Goal: Task Accomplishment & Management: Complete application form

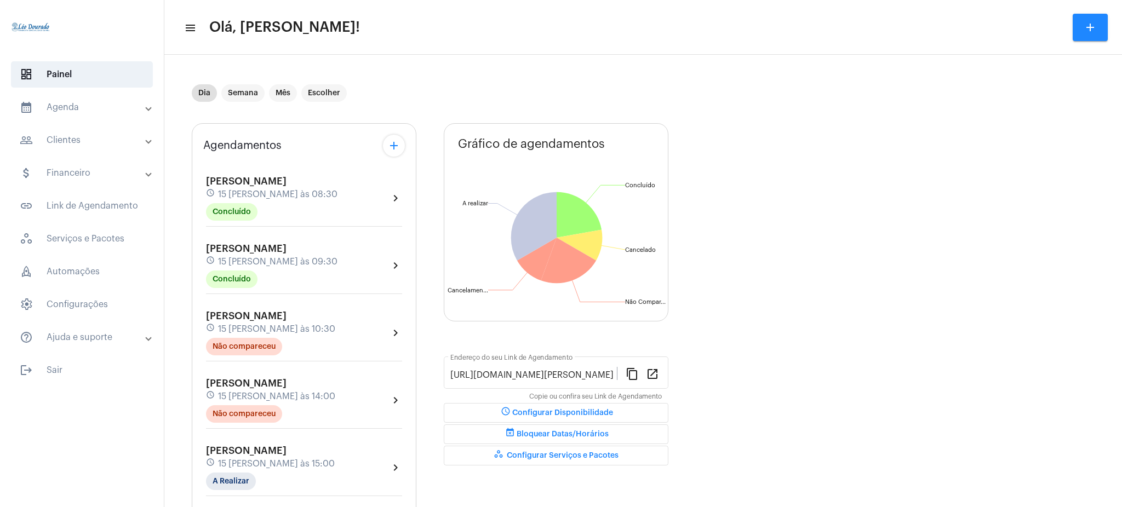
click at [91, 113] on mat-panel-title "calendar_month_outlined Agenda" at bounding box center [83, 107] width 127 height 13
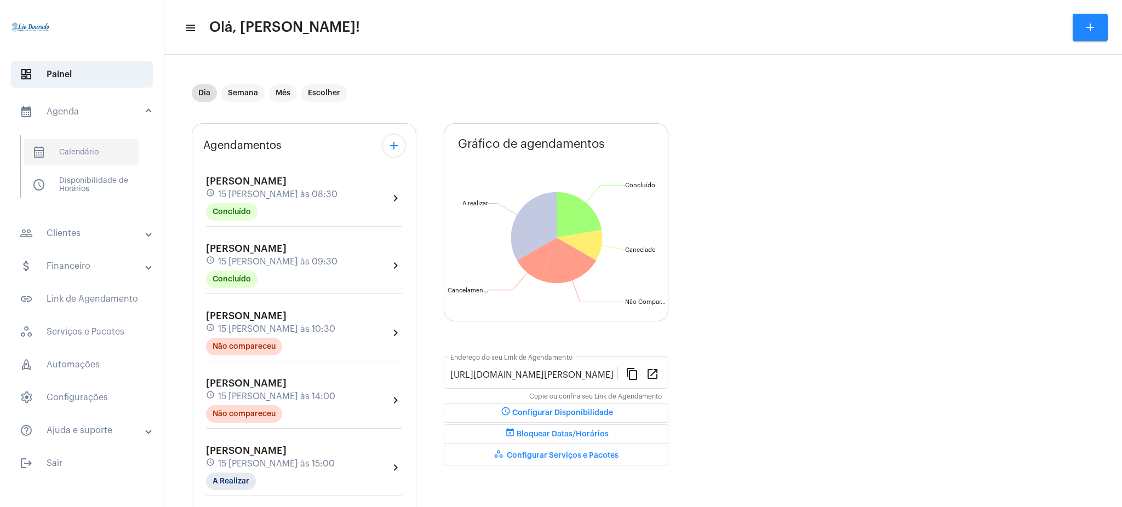
click at [90, 156] on span "calendar_month_outlined Calendário" at bounding box center [82, 152] width 116 height 26
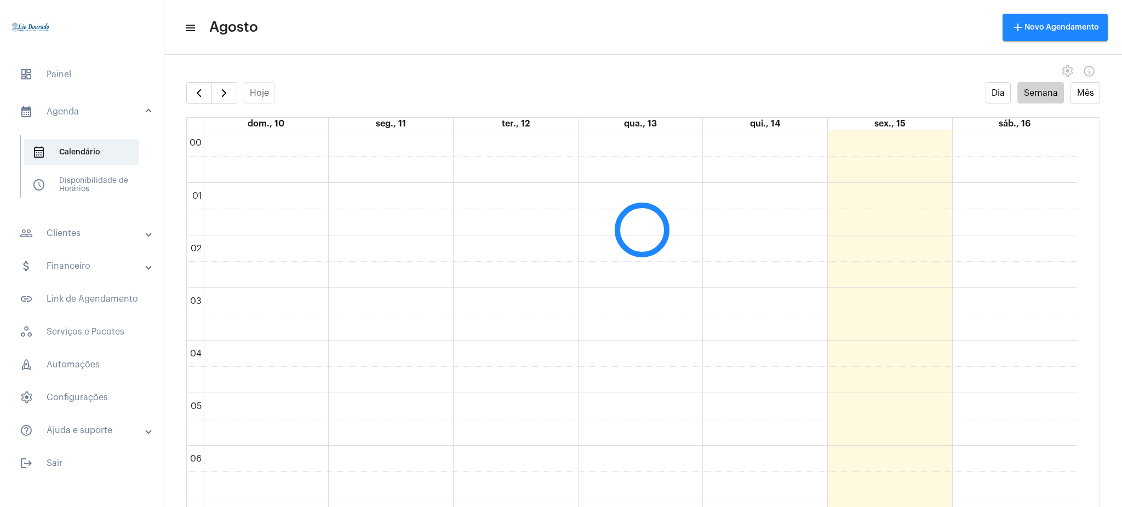
scroll to position [316, 0]
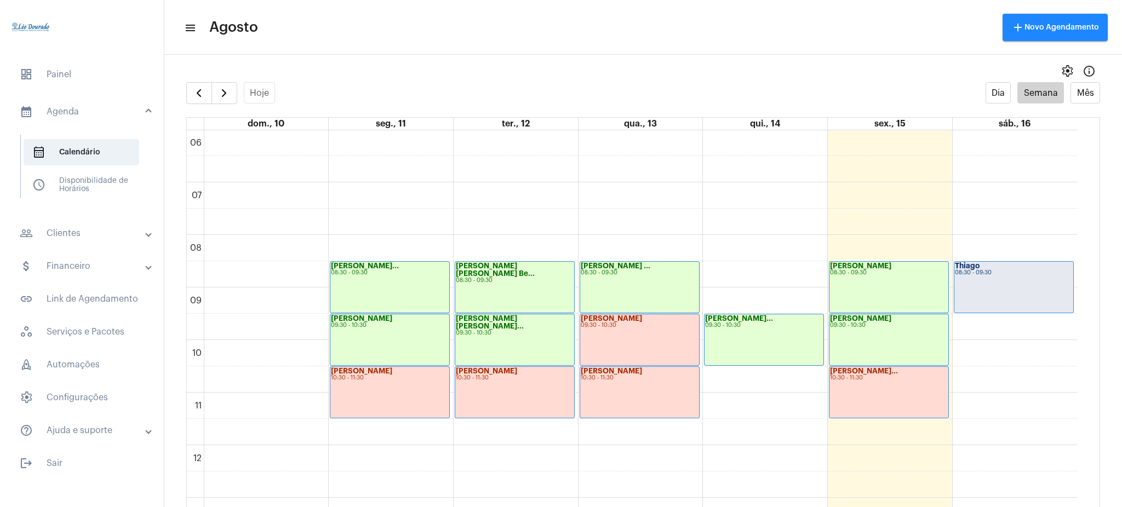
click at [59, 231] on mat-panel-title "people_outline Clientes" at bounding box center [83, 233] width 127 height 13
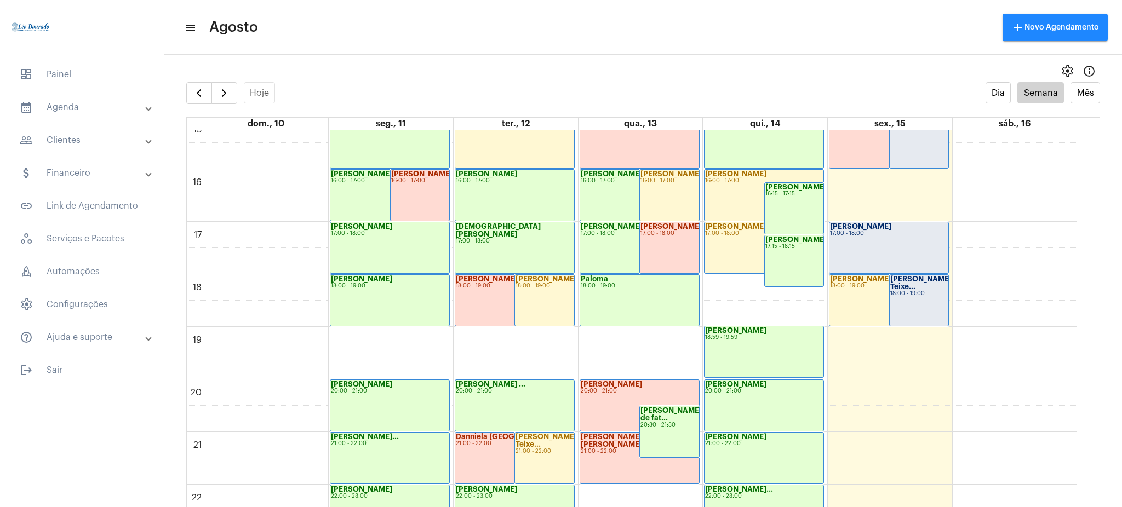
scroll to position [814, 0]
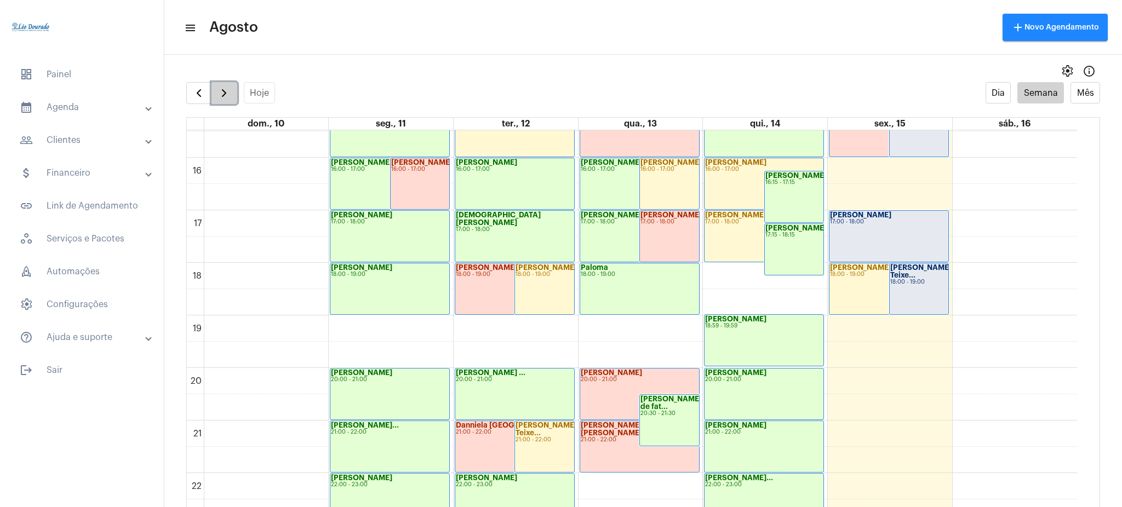
click at [230, 94] on span "button" at bounding box center [224, 93] width 13 height 13
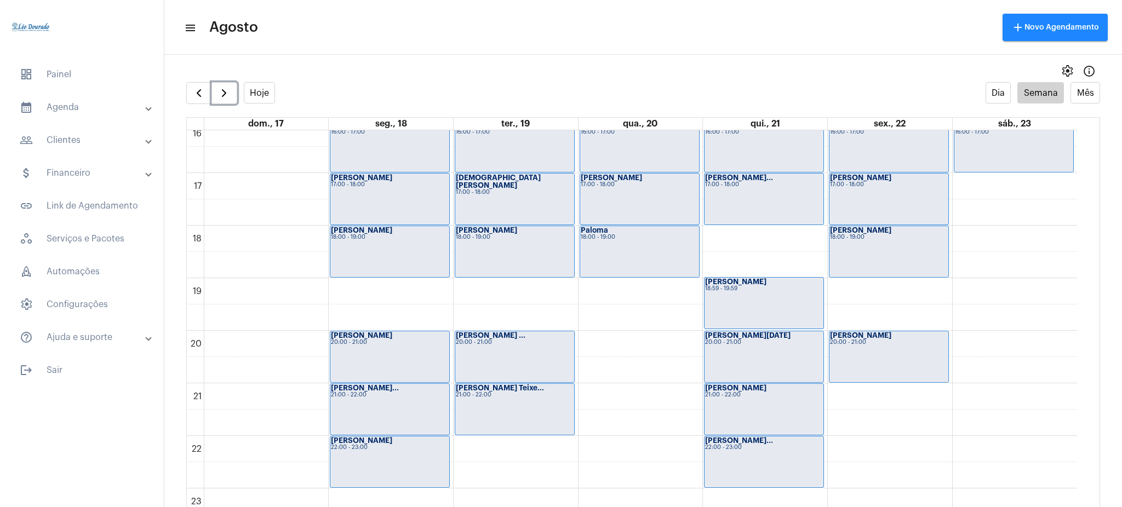
scroll to position [857, 0]
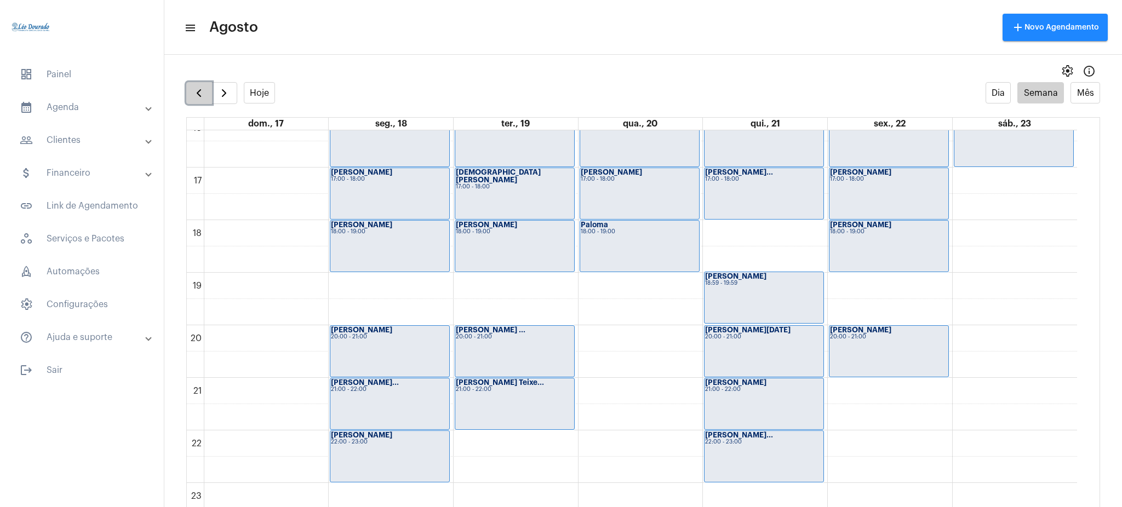
click at [197, 91] on span "button" at bounding box center [198, 93] width 13 height 13
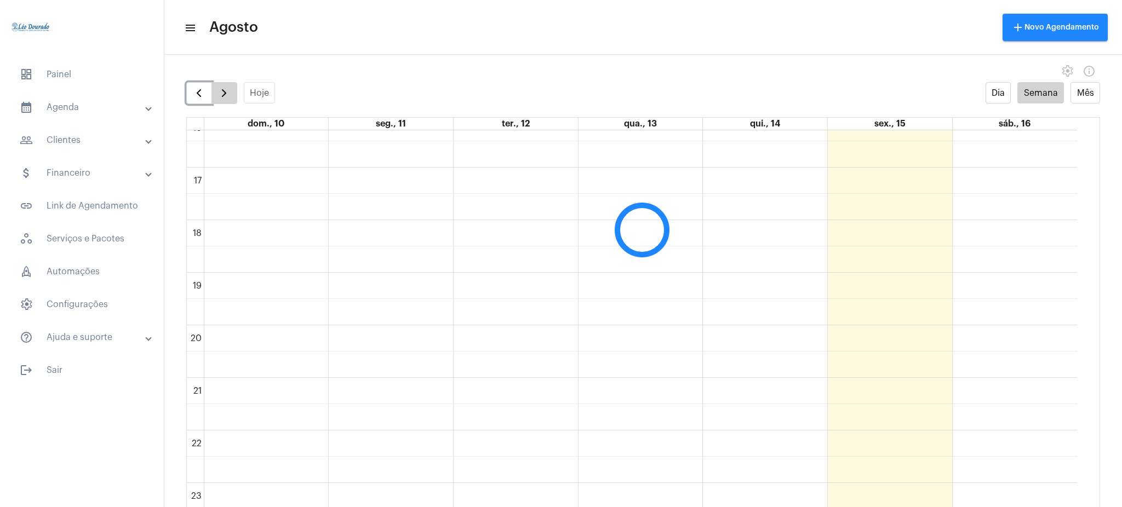
scroll to position [317, 0]
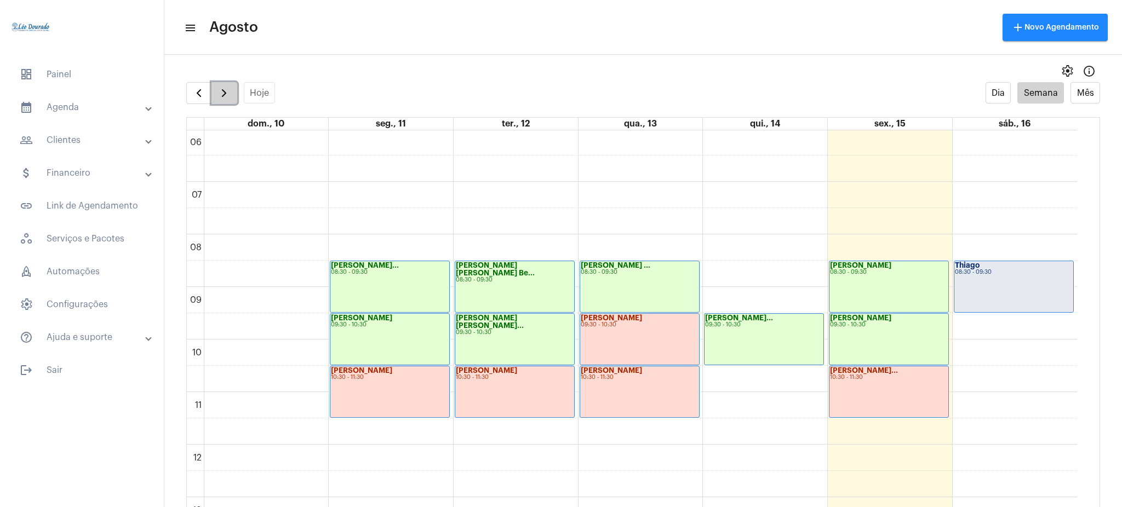
click at [222, 87] on span "button" at bounding box center [224, 93] width 13 height 13
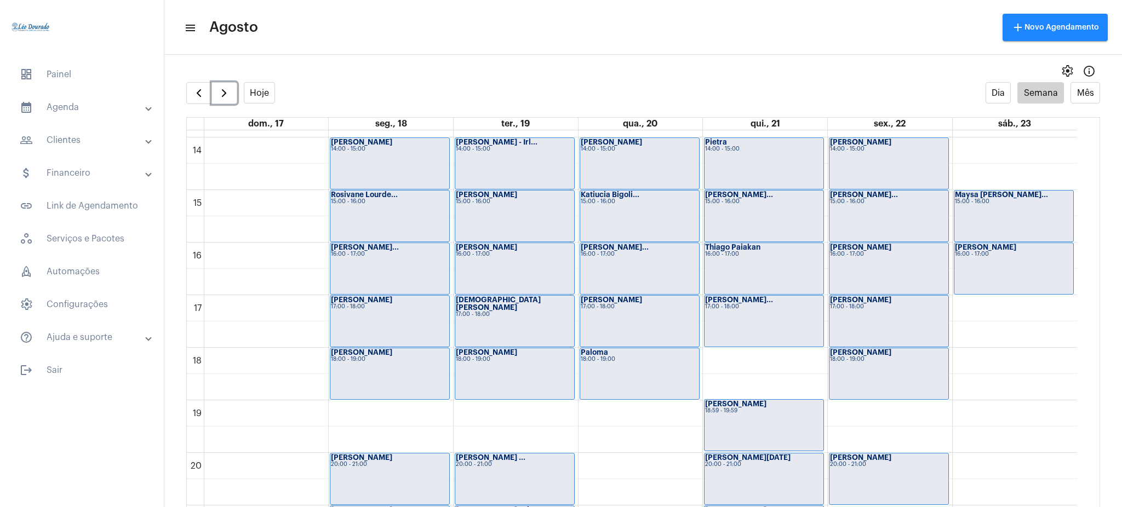
scroll to position [759, 0]
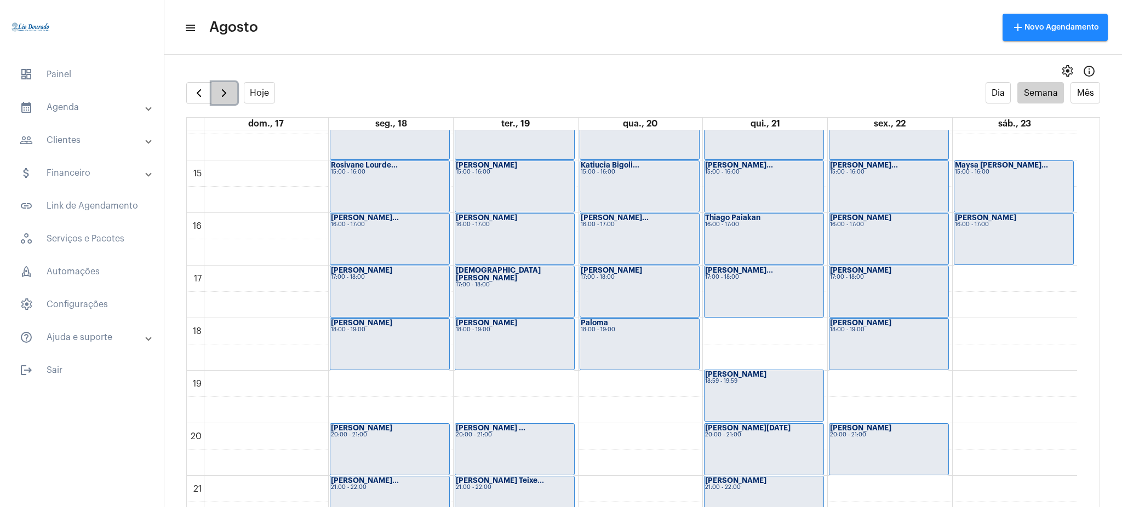
click at [220, 96] on span "button" at bounding box center [224, 93] width 13 height 13
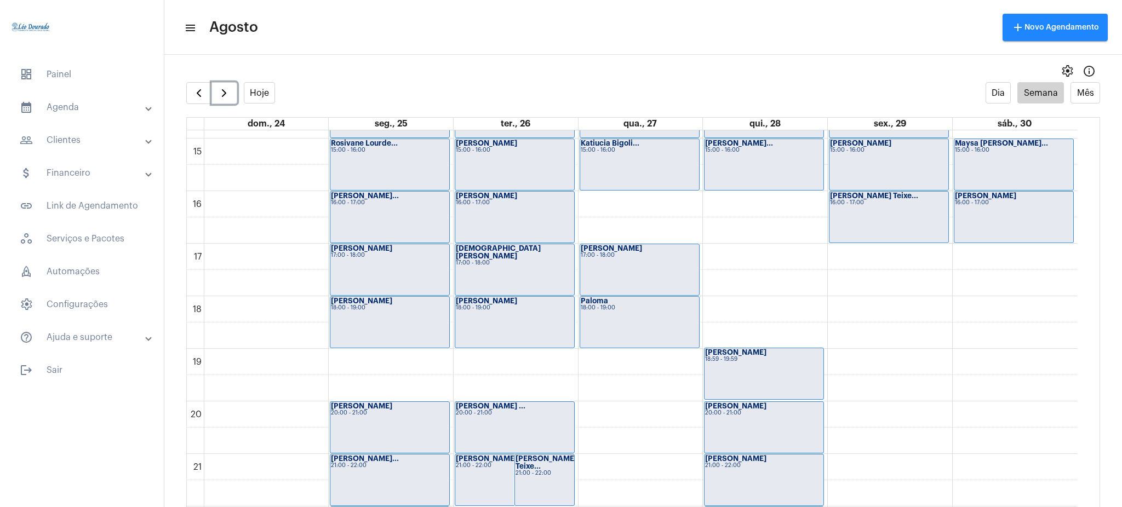
scroll to position [766, 0]
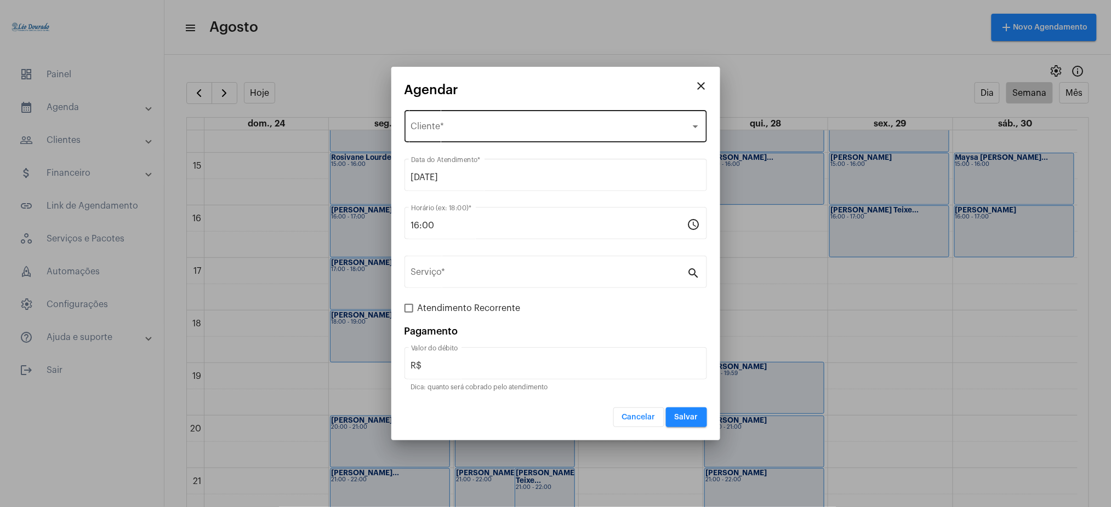
click at [466, 122] on div "Selecione o Cliente Cliente *" at bounding box center [555, 125] width 289 height 35
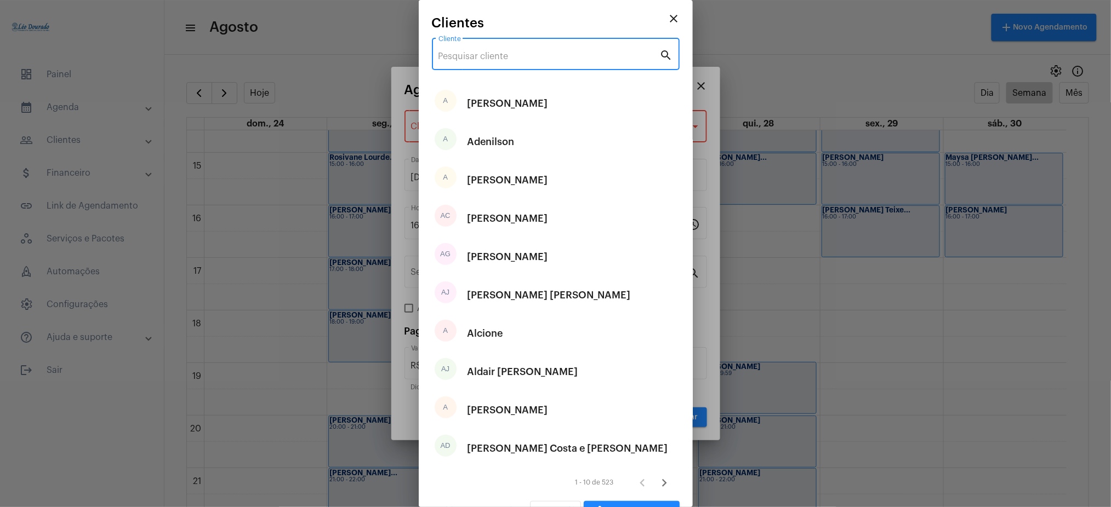
click at [473, 58] on input "Cliente" at bounding box center [548, 57] width 221 height 10
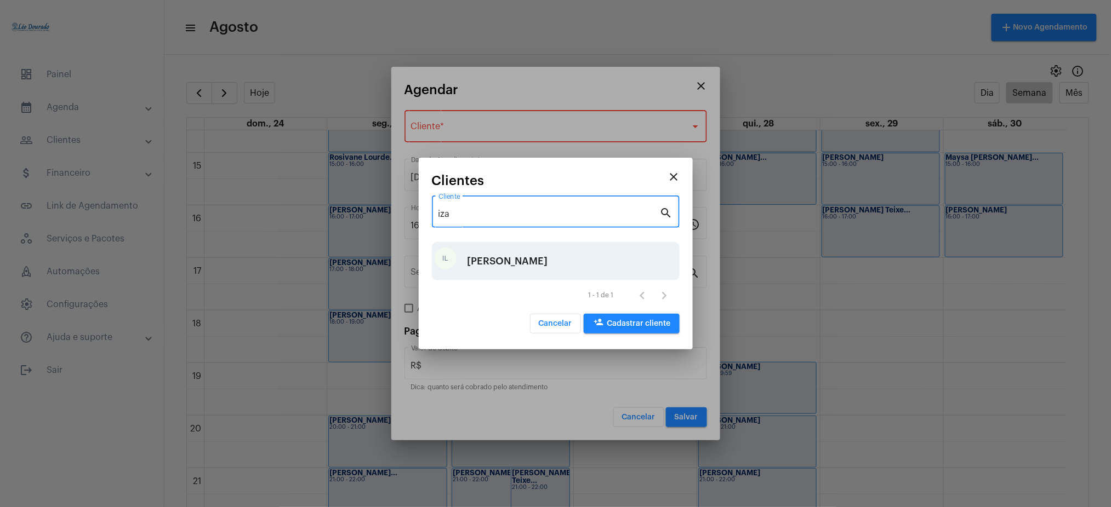
type input "iza"
click at [488, 251] on div "[PERSON_NAME]" at bounding box center [507, 261] width 81 height 33
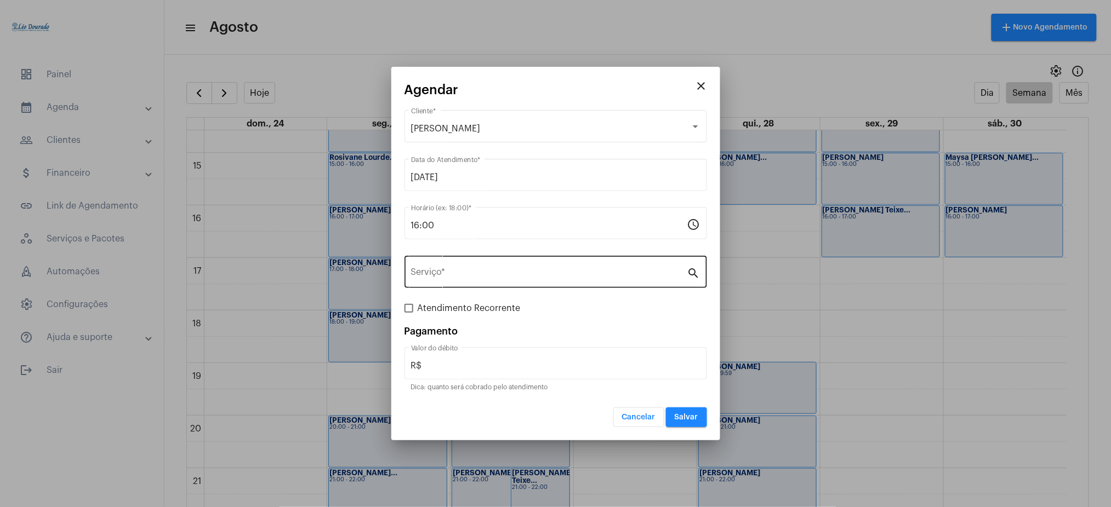
click at [489, 287] on div "Serviço *" at bounding box center [549, 271] width 276 height 35
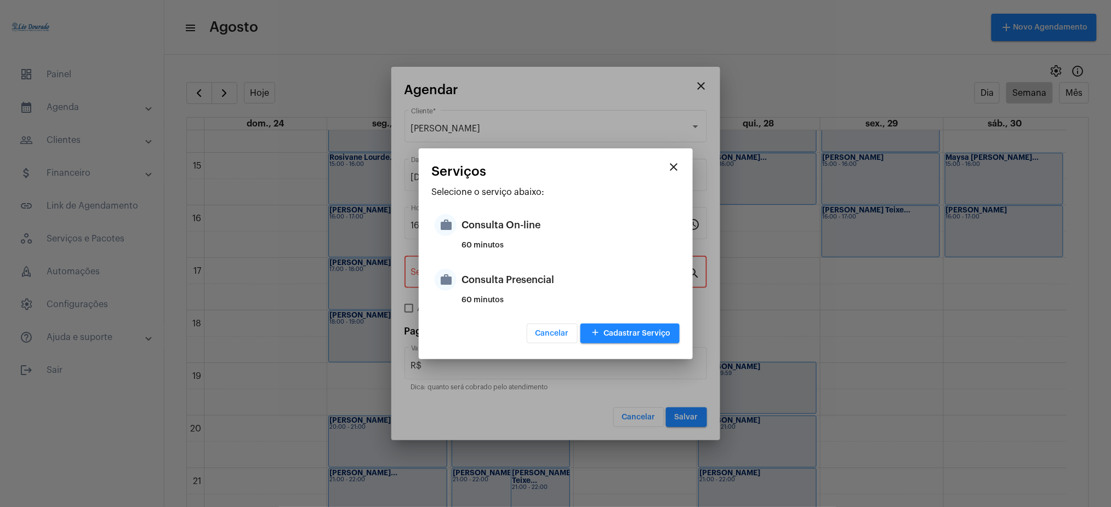
click at [496, 272] on div "Consulta Presencial" at bounding box center [569, 280] width 215 height 33
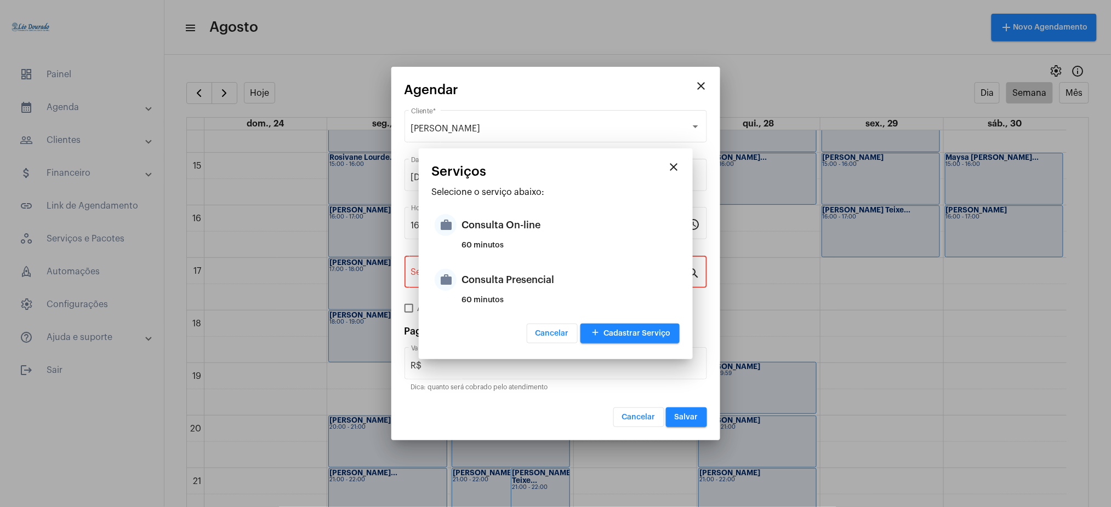
type input "Consulta Presencial"
type input "R$ 150"
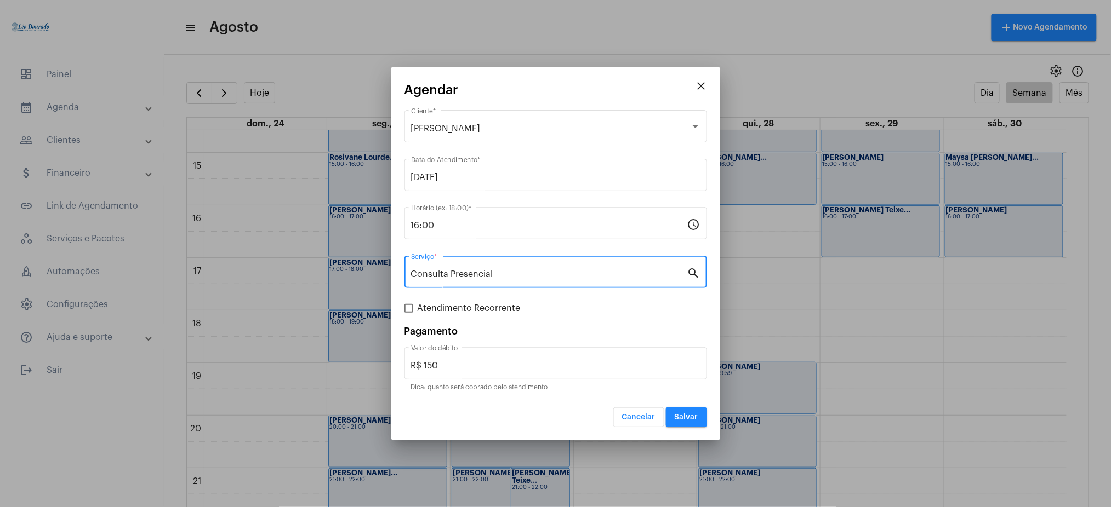
click at [505, 272] on input "Consulta Presencial" at bounding box center [549, 275] width 276 height 10
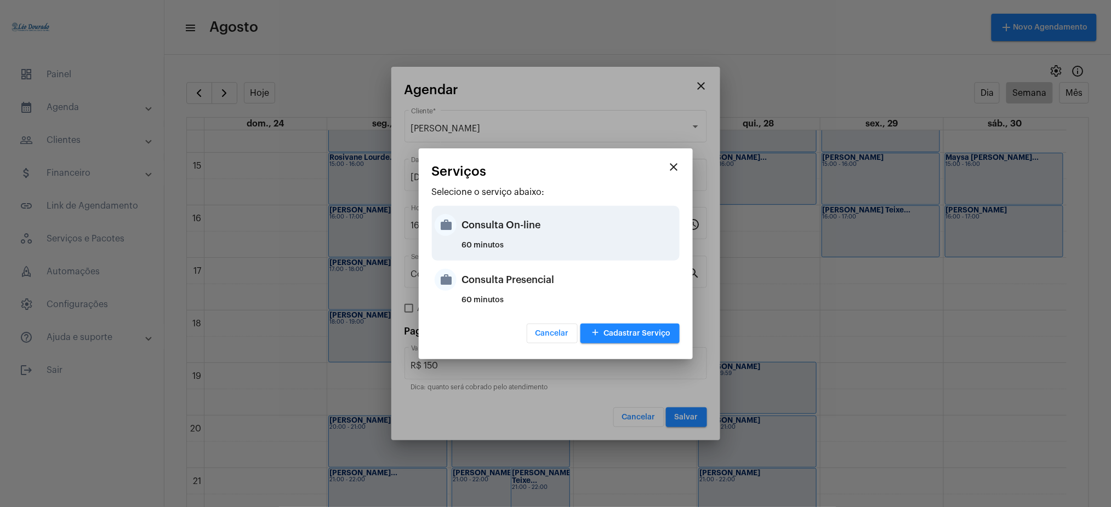
click at [559, 232] on div "Consulta On-line" at bounding box center [569, 225] width 215 height 33
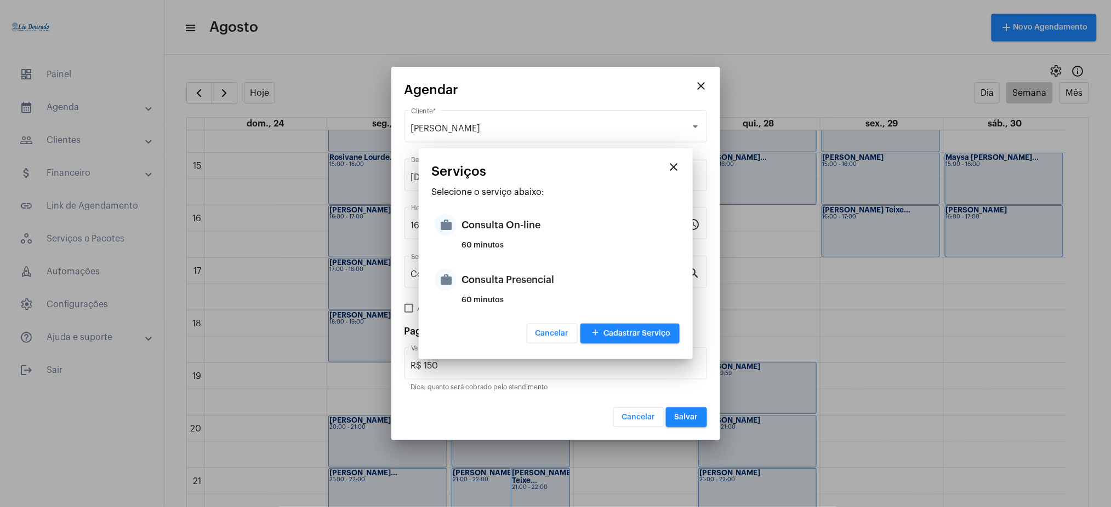
type input "Consulta On-line"
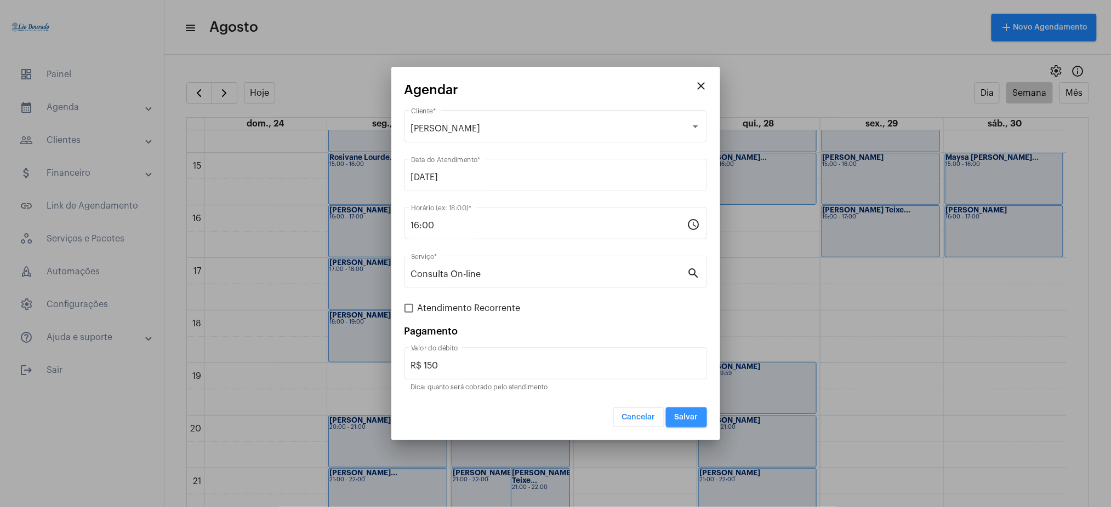
click at [689, 412] on button "Salvar" at bounding box center [686, 418] width 41 height 20
